Goal: Task Accomplishment & Management: Complete application form

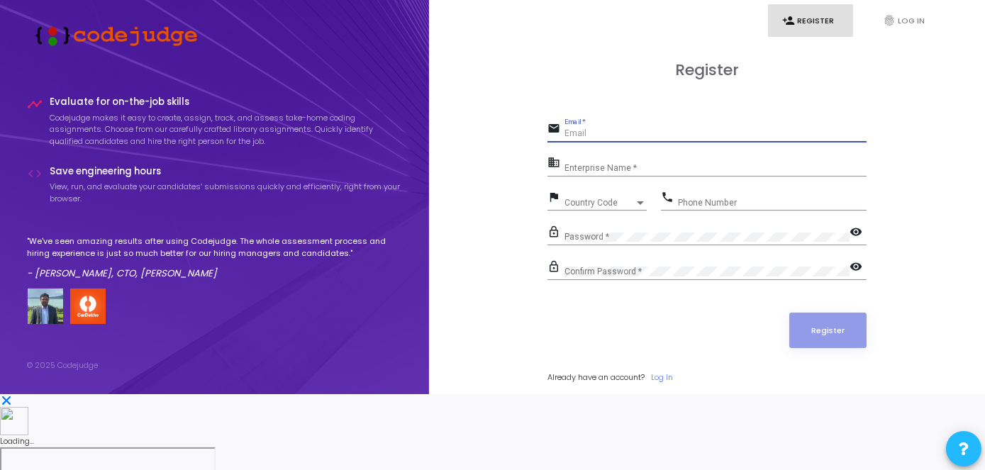
click at [610, 139] on input "Email *" at bounding box center [715, 134] width 302 height 10
type input "[EMAIL_ADDRESS][DOMAIN_NAME]"
click at [634, 176] on div "Enterprise Name *" at bounding box center [715, 165] width 302 height 22
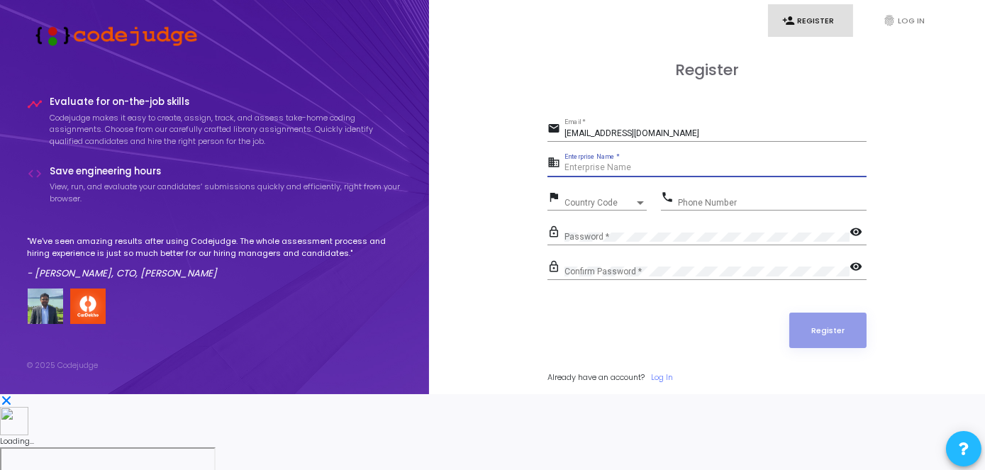
click at [628, 173] on input "Enterprise Name *" at bounding box center [715, 168] width 302 height 10
type input "Payoneer"
click at [607, 207] on span "Country Code" at bounding box center [589, 202] width 50 height 9
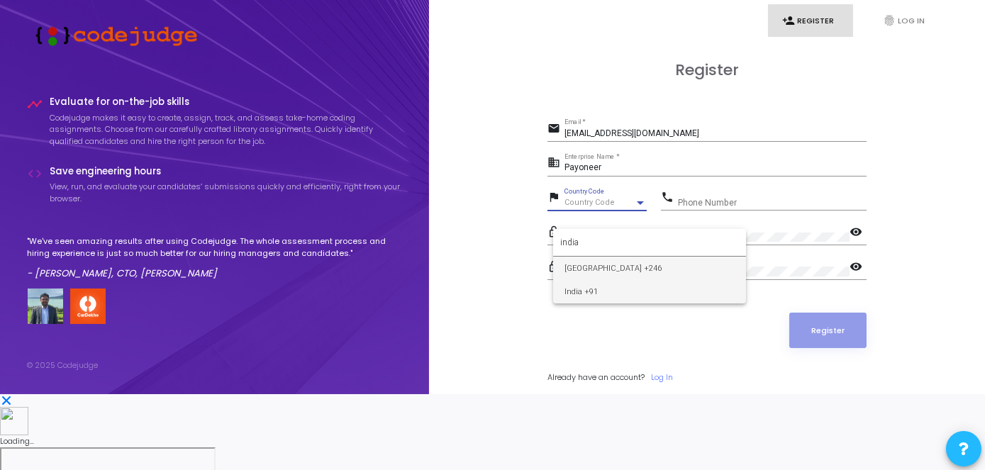
type input "india"
click at [615, 286] on span "India +91" at bounding box center [649, 291] width 170 height 23
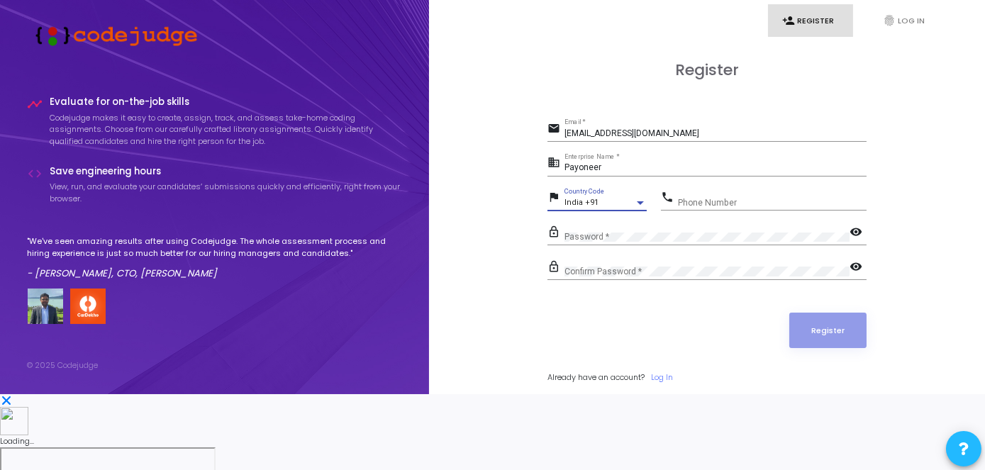
click at [709, 208] on input "Phone Number" at bounding box center [772, 203] width 189 height 10
type input "9720777067"
click at [679, 245] on div "Password *" at bounding box center [706, 234] width 285 height 22
click at [673, 279] on div "Confirm Password *" at bounding box center [706, 268] width 285 height 22
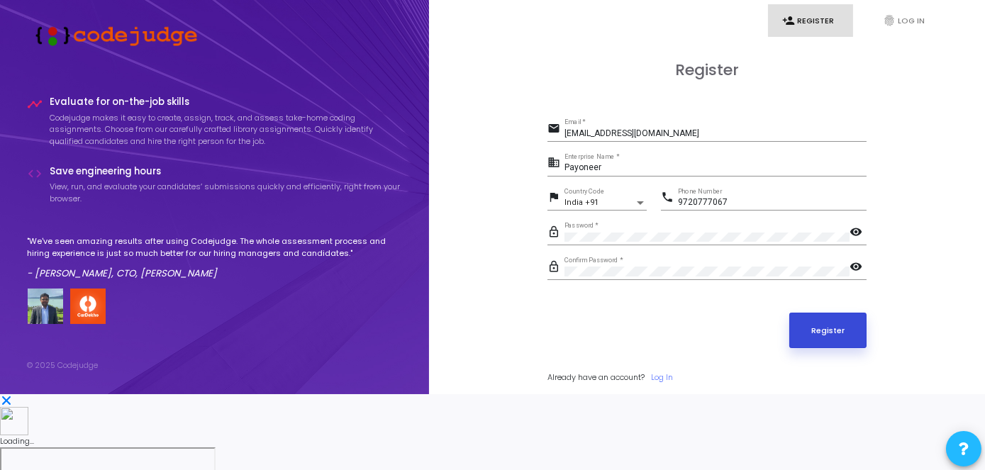
click at [835, 348] on button "Register" at bounding box center [828, 330] width 78 height 35
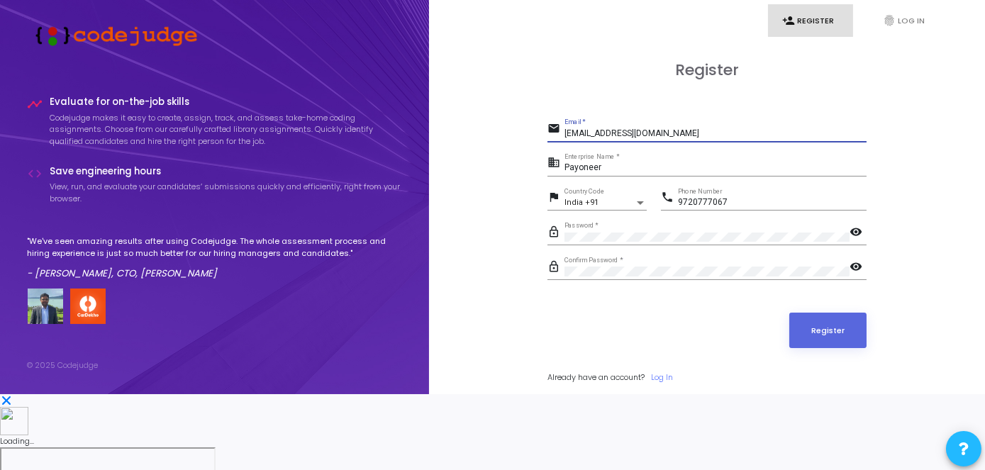
click at [637, 139] on input "[EMAIL_ADDRESS][DOMAIN_NAME]" at bounding box center [715, 134] width 302 height 10
click at [637, 343] on form "email [EMAIL_ADDRESS][DOMAIN_NAME] Email * business Payoneer Enterprise Name * …" at bounding box center [706, 251] width 319 height 265
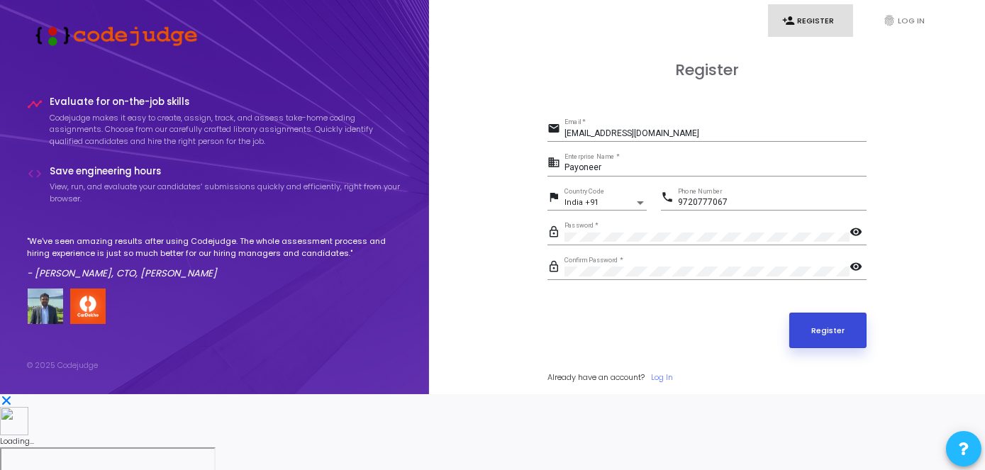
click at [806, 348] on button "Register" at bounding box center [828, 330] width 78 height 35
